Goal: Task Accomplishment & Management: Use online tool/utility

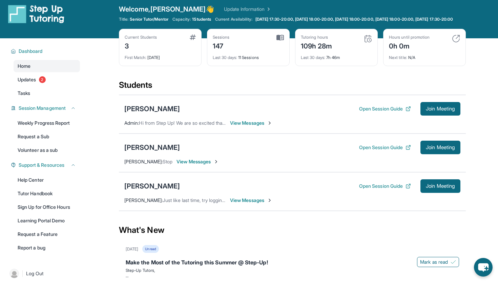
scroll to position [6, 0]
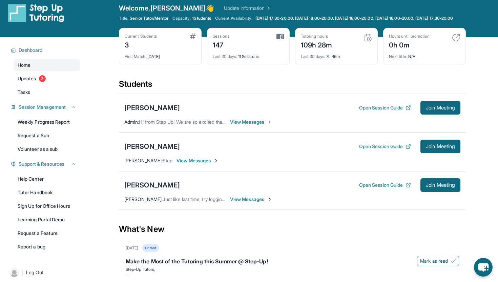
click at [147, 190] on div "[PERSON_NAME]" at bounding box center [152, 184] width 56 height 9
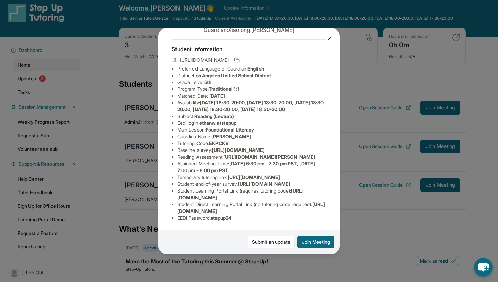
scroll to position [79, 0]
drag, startPoint x: 176, startPoint y: 171, endPoint x: 250, endPoint y: 176, distance: 74.7
click at [250, 176] on ul "Preferred Language of Guardian: English District: Los Angeles Unified School Di…" at bounding box center [249, 143] width 154 height 156
copy span "https://www.thelessonspace.com/space/9bdc3aa7-af6a-4eac-9e0e-7567aada20d8/"
click at [238, 187] on span "https://airtable.com/apprlfn8WjpjBUn2G/shrlTUKpjWEbXdPga?prefill_Type%20of%20Fo…" at bounding box center [264, 184] width 53 height 6
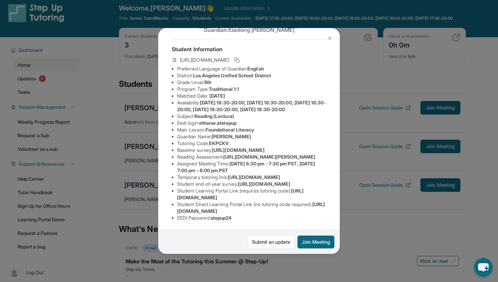
scroll to position [0, 0]
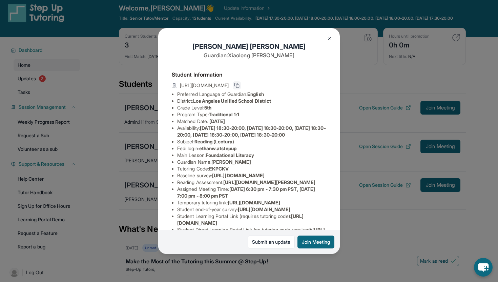
click at [239, 84] on icon at bounding box center [236, 85] width 5 height 5
click at [330, 40] on img at bounding box center [329, 38] width 5 height 5
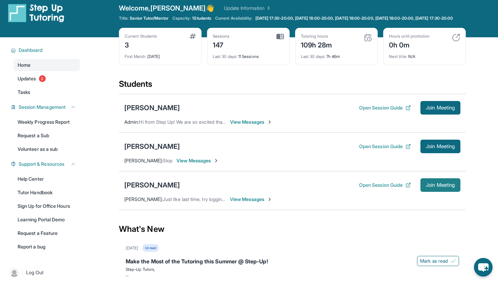
click at [455, 185] on button "Join Meeting" at bounding box center [440, 185] width 40 height 14
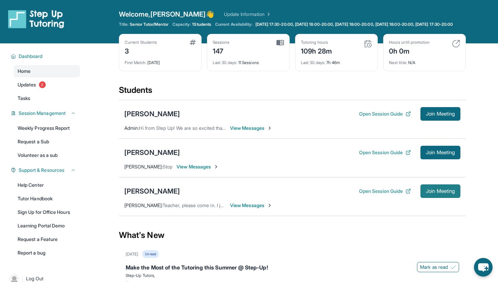
click at [440, 193] on span "Join Meeting" at bounding box center [440, 191] width 29 height 4
